Goal: Transaction & Acquisition: Purchase product/service

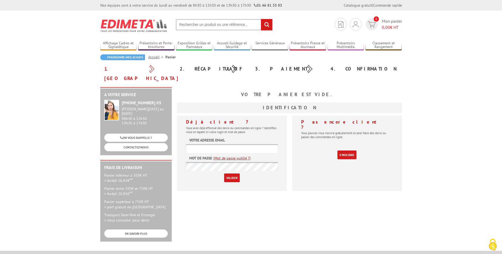
type input "olacrea@olacreation.fr"
click at [229, 174] on input "Valider" at bounding box center [232, 178] width 16 height 9
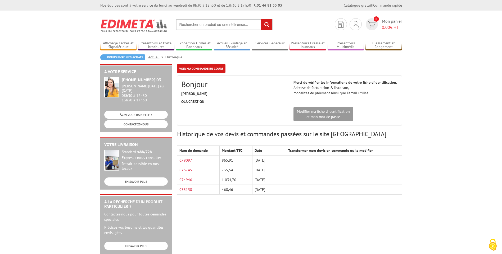
click at [205, 24] on input "text" at bounding box center [224, 24] width 97 height 11
type input "plaque signalétique alusign"
click at [261, 19] on input "rechercher" at bounding box center [266, 24] width 11 height 11
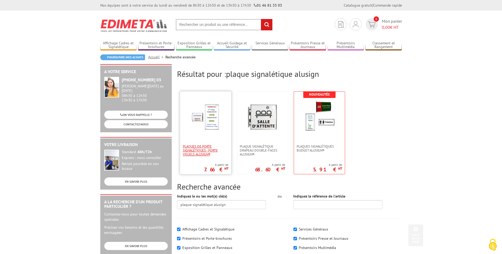
click at [199, 146] on span "Plaques de porte signalétiques - Porte Visuels AluSign®" at bounding box center [205, 151] width 45 height 12
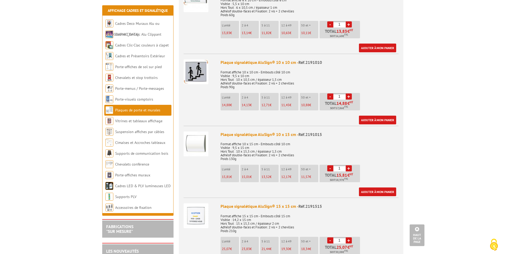
scroll to position [317, 0]
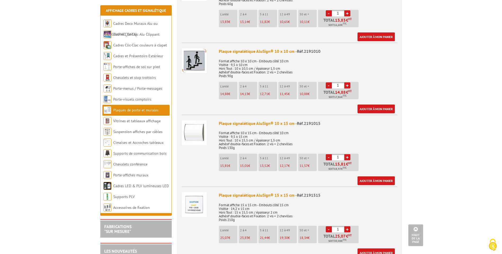
click at [341, 154] on input "1" at bounding box center [338, 157] width 12 height 6
type input "56"
click at [377, 143] on p "Format affiche 10 x 15 cm - Embouts côté 10 cm Visible : 9,5 x 15 cm Hors Tout …" at bounding box center [308, 139] width 178 height 22
click at [381, 177] on link "Ajouter à mon panier" at bounding box center [375, 181] width 37 height 9
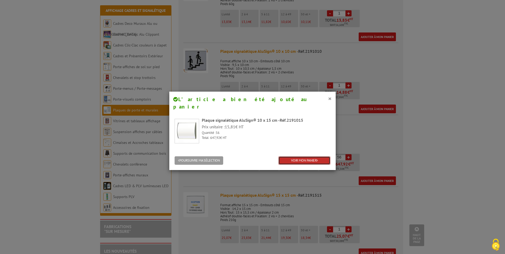
click at [298, 157] on link "VOIR MON PANIER" at bounding box center [305, 161] width 52 height 9
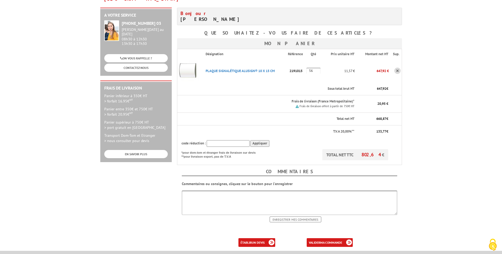
scroll to position [106, 0]
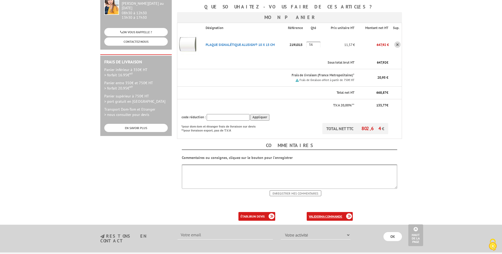
click at [333, 215] on b "ma commande" at bounding box center [331, 217] width 22 height 4
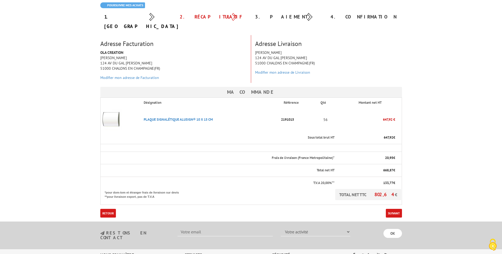
scroll to position [53, 0]
click at [396, 208] on link "Suivant" at bounding box center [393, 212] width 16 height 9
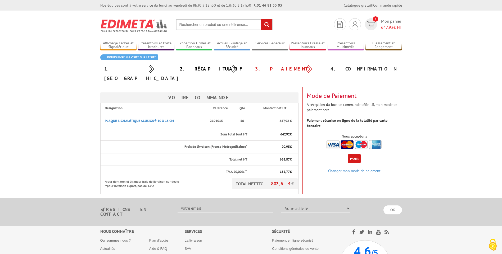
click at [355, 154] on button "Payer" at bounding box center [354, 158] width 13 height 9
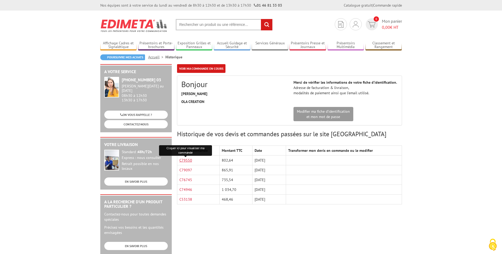
click at [189, 162] on link "C79550" at bounding box center [185, 160] width 13 height 5
